Goal: Information Seeking & Learning: Learn about a topic

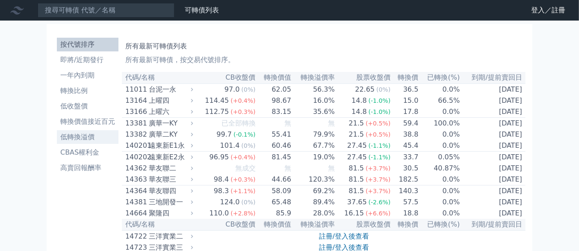
click at [102, 140] on li "低轉換溢價" at bounding box center [88, 137] width 62 height 10
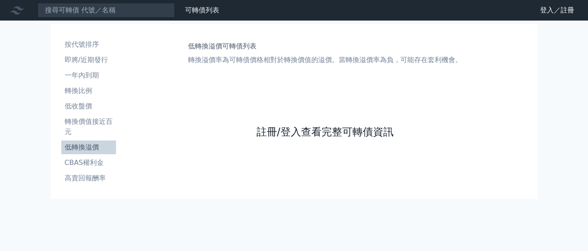
click at [273, 132] on link "註冊/登入查看完整可轉債資訊" at bounding box center [324, 132] width 137 height 14
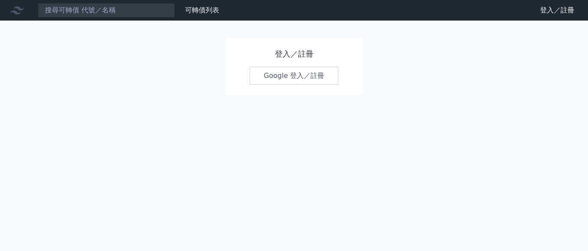
click at [307, 71] on link "Google 登入／註冊" at bounding box center [294, 76] width 89 height 18
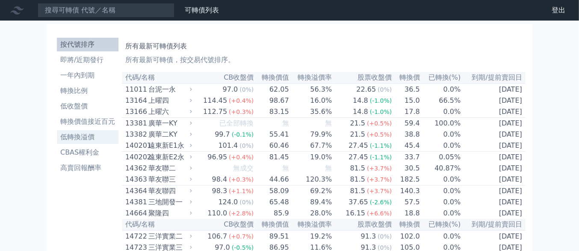
click at [90, 135] on li "低轉換溢價" at bounding box center [88, 137] width 62 height 10
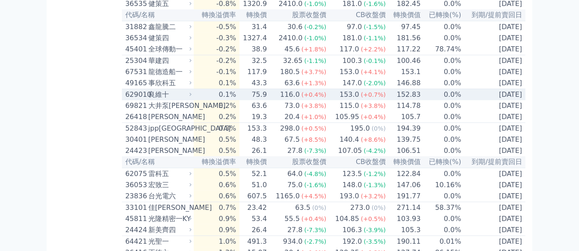
scroll to position [321, 0]
